Goal: Information Seeking & Learning: Compare options

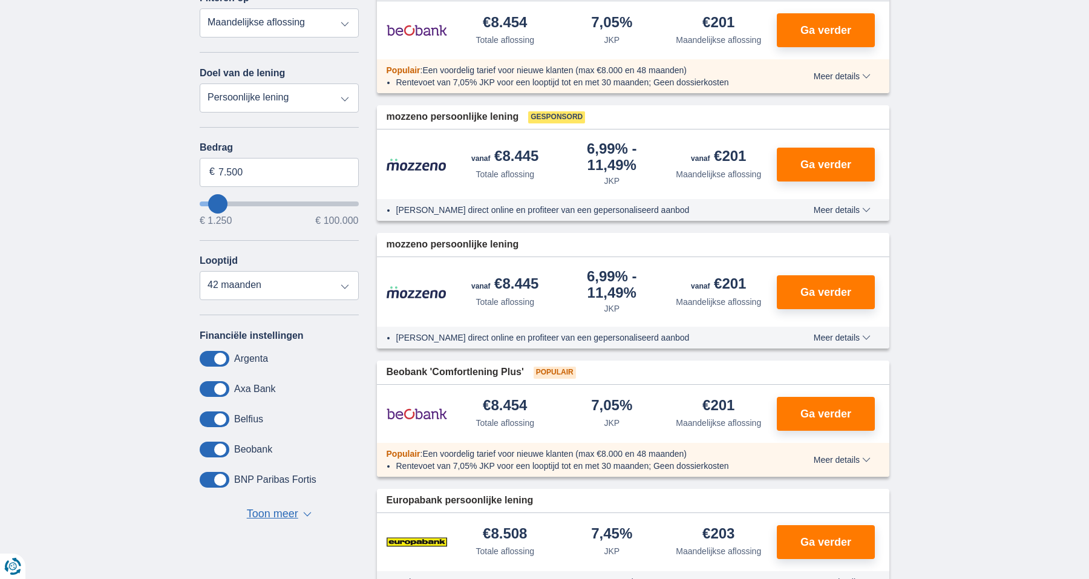
scroll to position [220, 0]
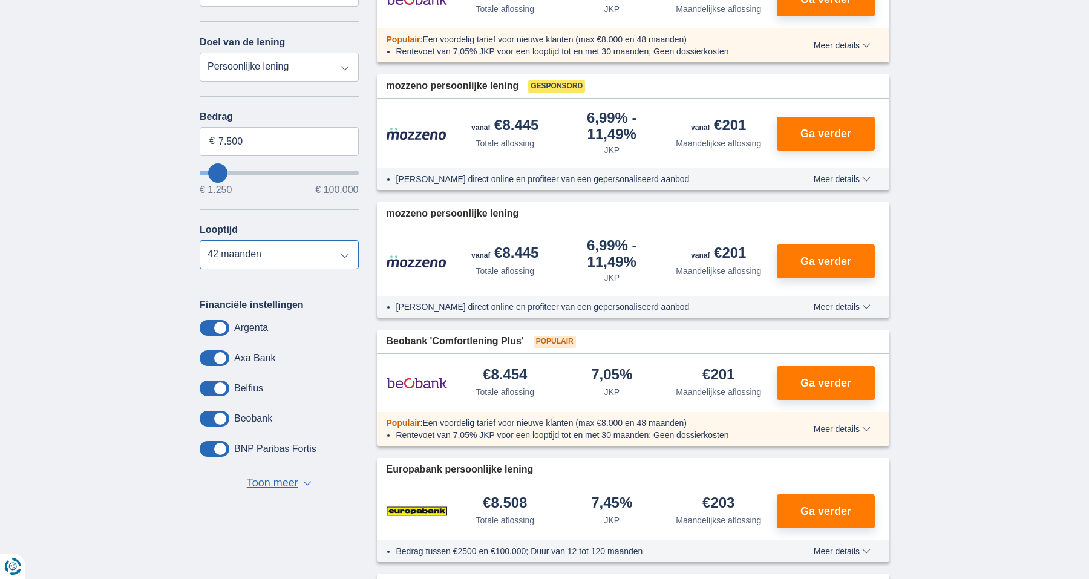
click at [234, 254] on select "12 maanden 18 maanden 24 maanden 30 maanden 36 maanden 42 maanden" at bounding box center [279, 254] width 159 height 29
select select "12"
click at [200, 242] on select "12 maanden 18 maanden 24 maanden 30 maanden 36 maanden 42 maanden" at bounding box center [279, 254] width 159 height 29
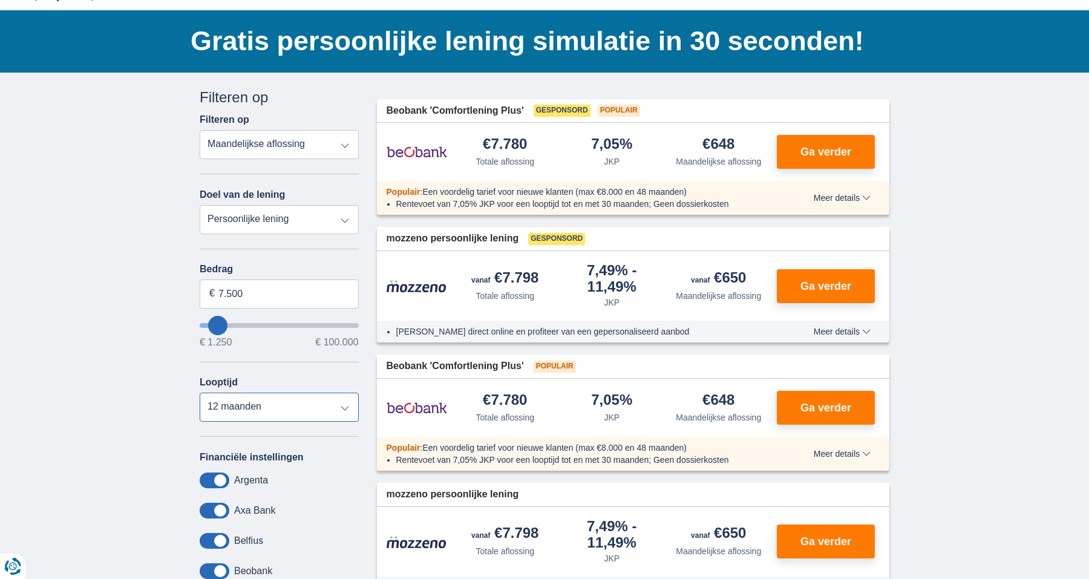
scroll to position [77, 0]
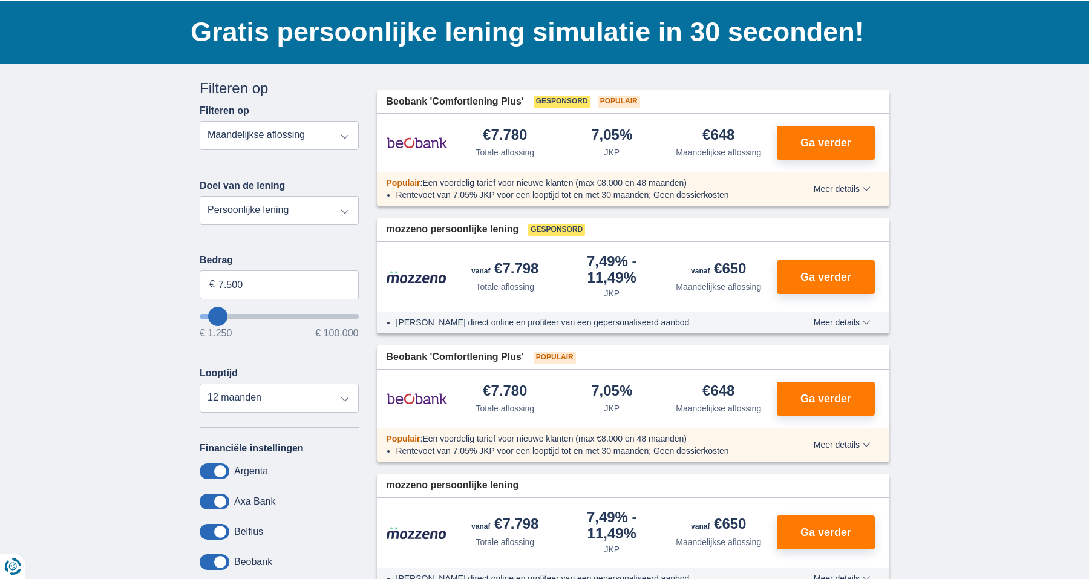
type input "10.250"
type input "9250"
type input "9.250"
select select "48"
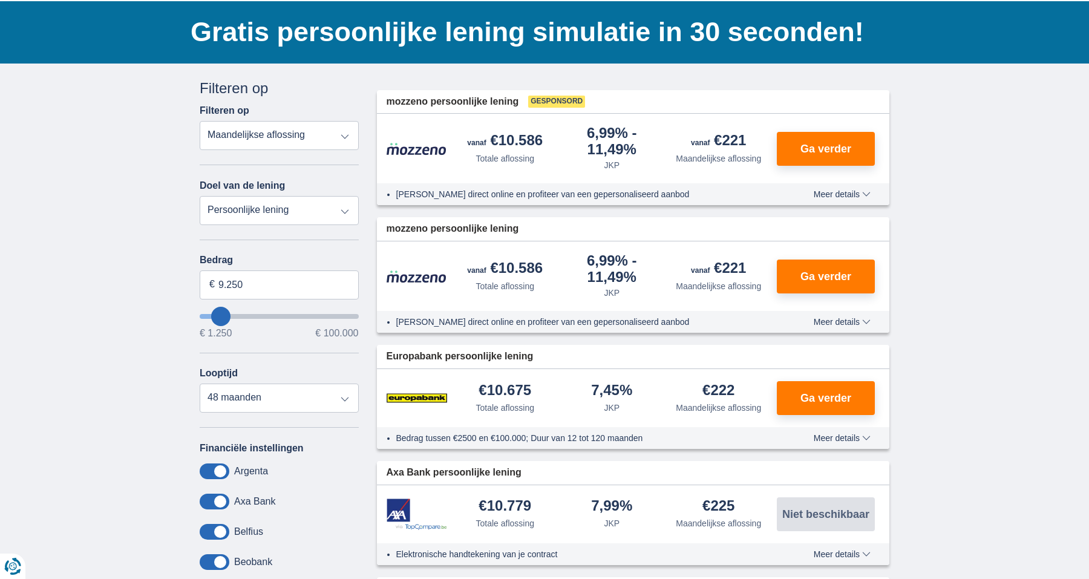
type input "6.250"
type input "6250"
select select "42"
type input "5.250"
type input "5250"
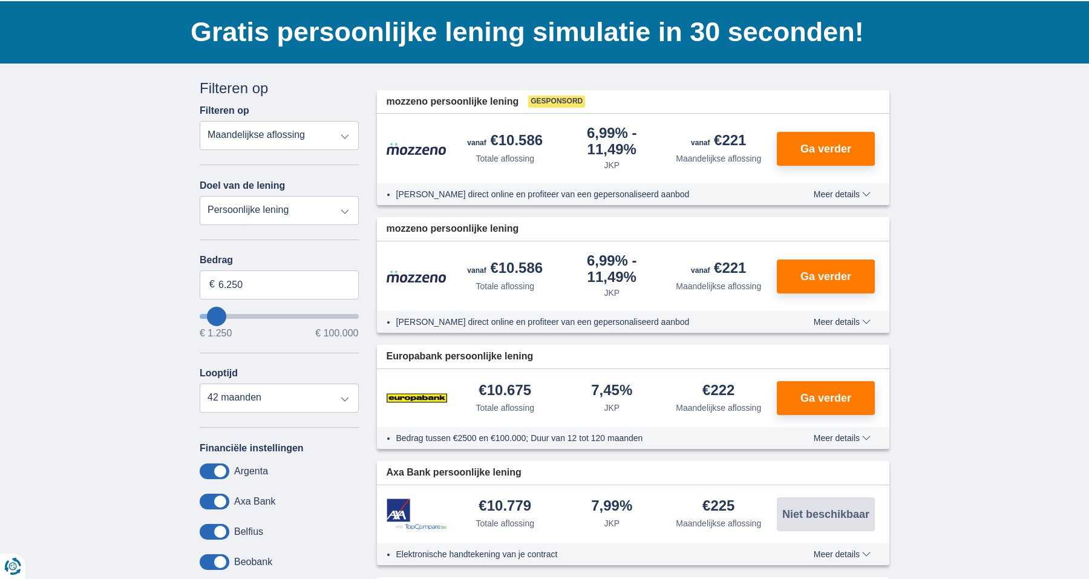
select select "36"
type input "5250"
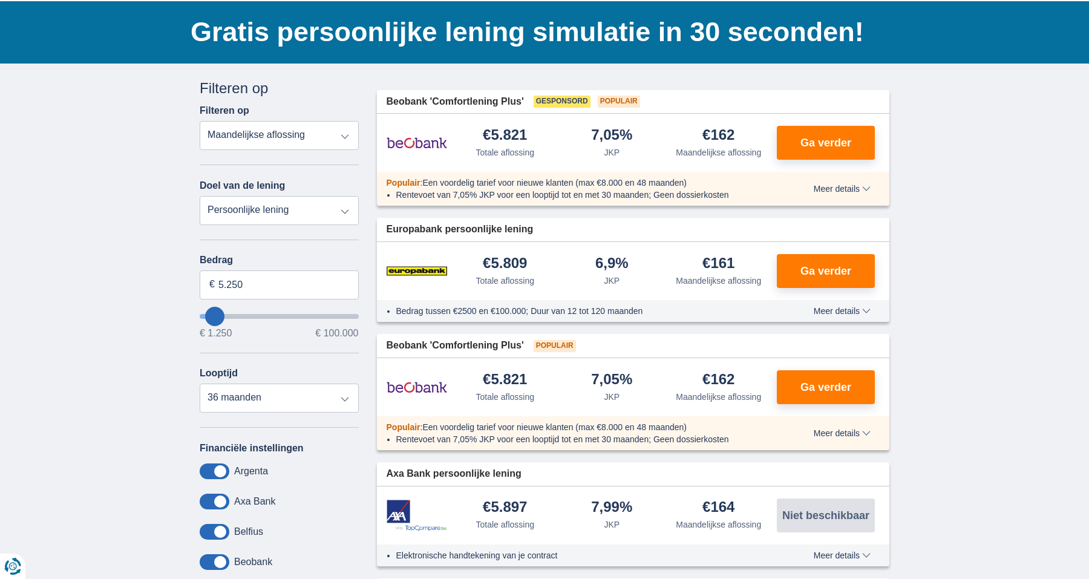
type input "2.250"
type input "2250"
select select "24"
type input "2250"
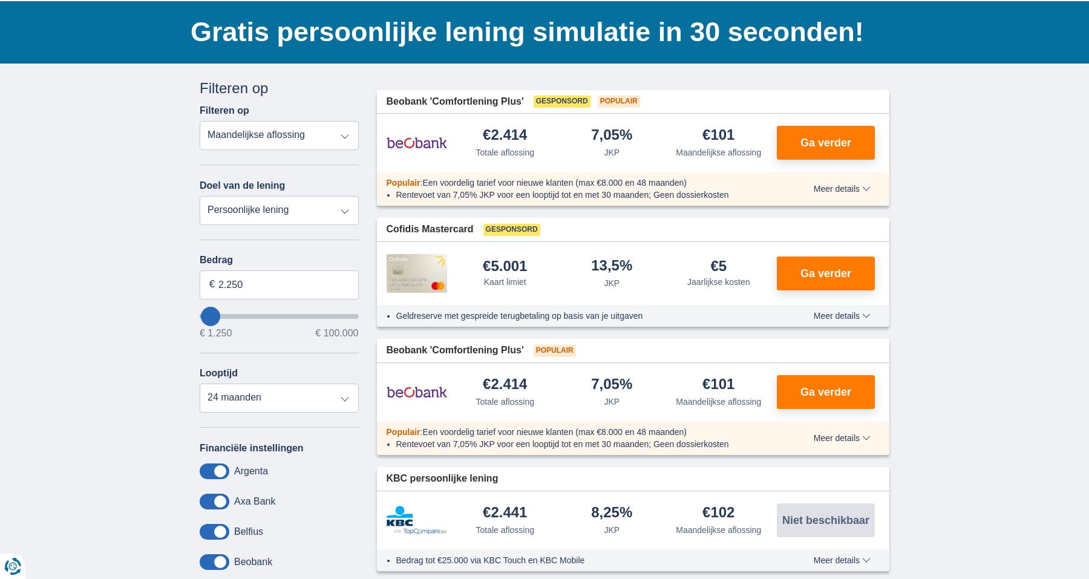
type input "6.250"
type input "6250"
select select "42"
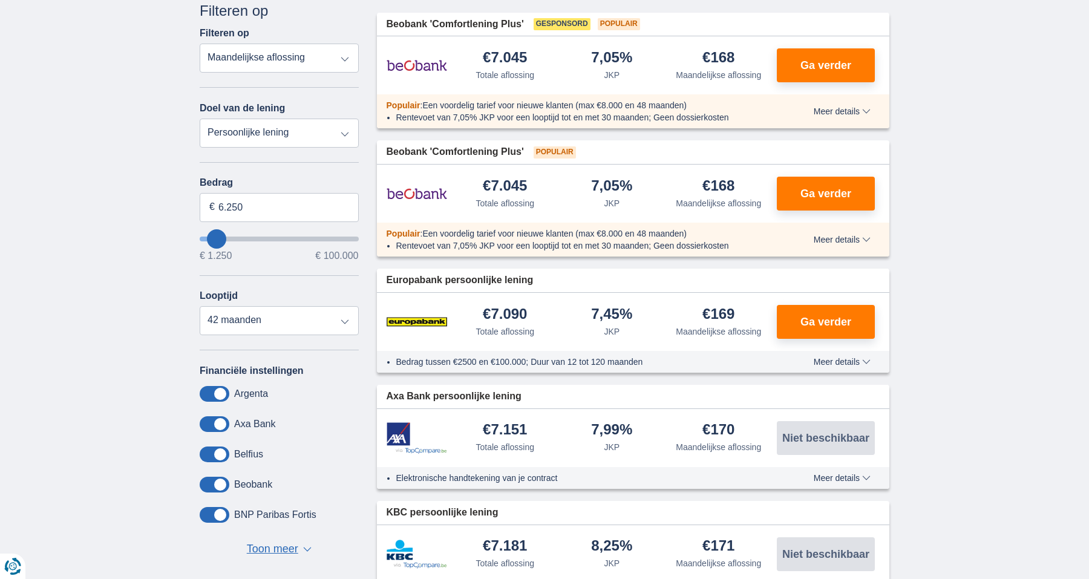
scroll to position [0, 0]
